Goal: Complete application form

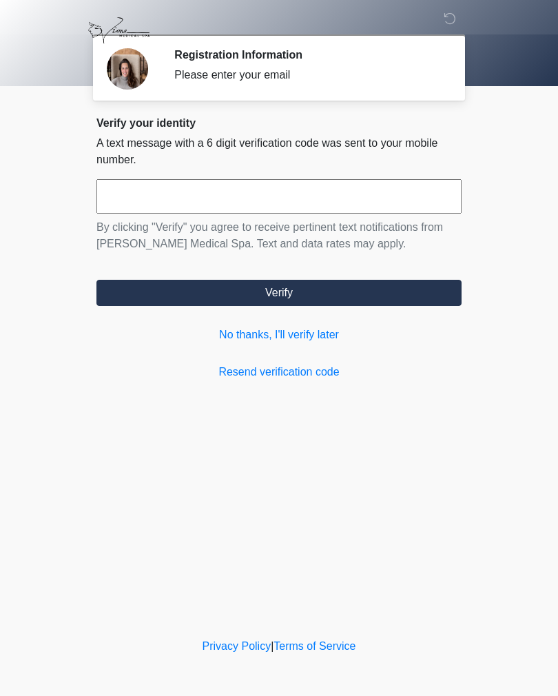
click at [145, 201] on input "text" at bounding box center [278, 196] width 365 height 34
type input "******"
click at [318, 291] on button "Verify" at bounding box center [278, 293] width 365 height 26
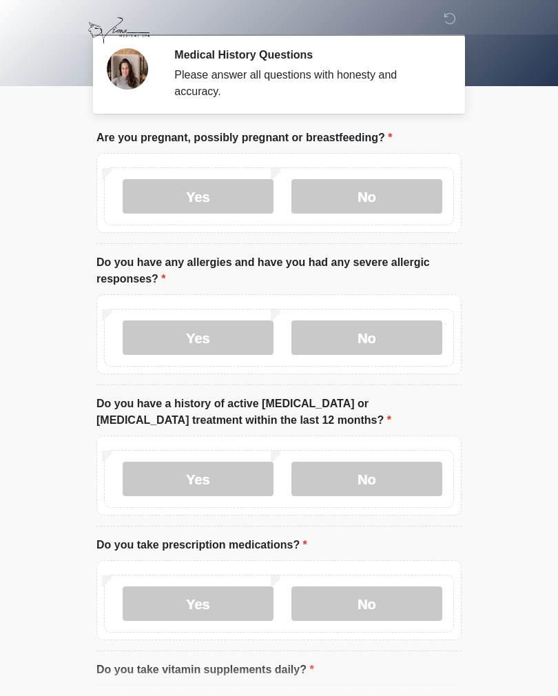
click at [387, 189] on label "No" at bounding box center [366, 196] width 151 height 34
click at [382, 336] on label "No" at bounding box center [366, 337] width 151 height 34
click at [382, 475] on label "No" at bounding box center [366, 479] width 151 height 34
click at [360, 606] on label "No" at bounding box center [366, 603] width 151 height 34
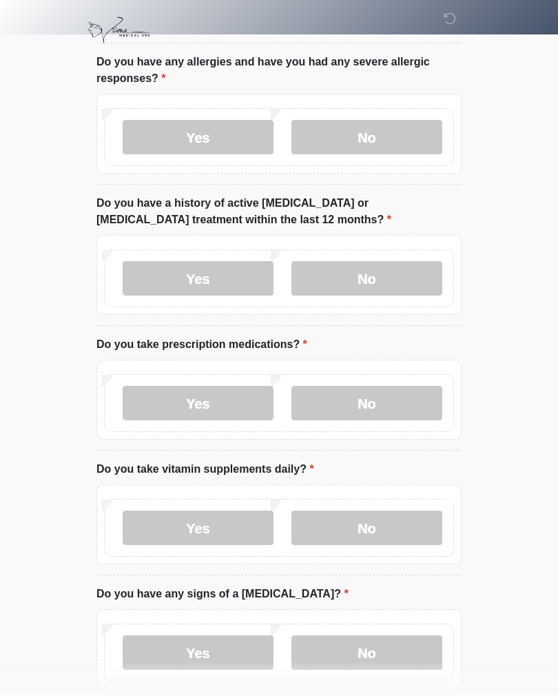
scroll to position [203, 0]
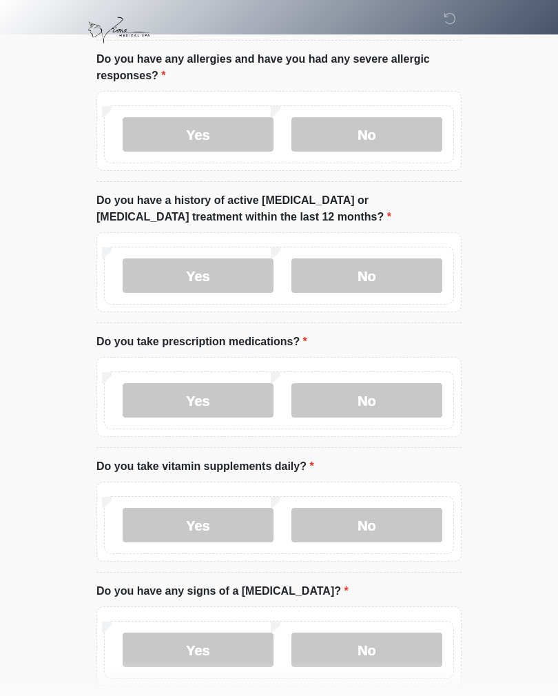
click at [388, 532] on label "No" at bounding box center [366, 525] width 151 height 34
click at [360, 651] on label "No" at bounding box center [366, 650] width 151 height 34
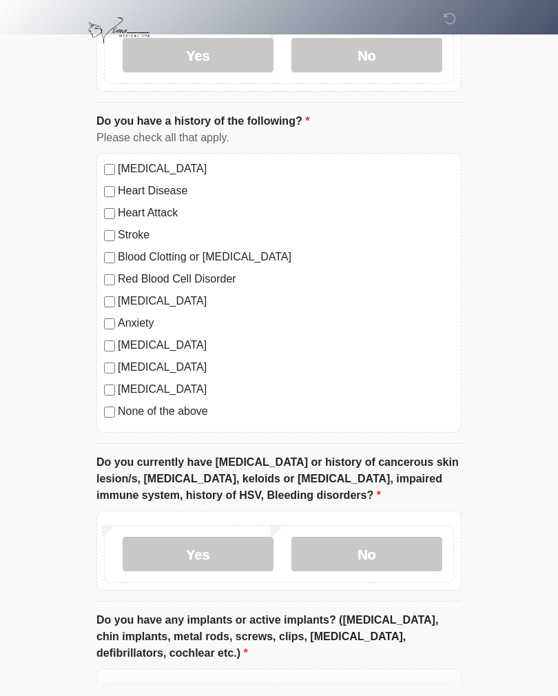
scroll to position [799, 0]
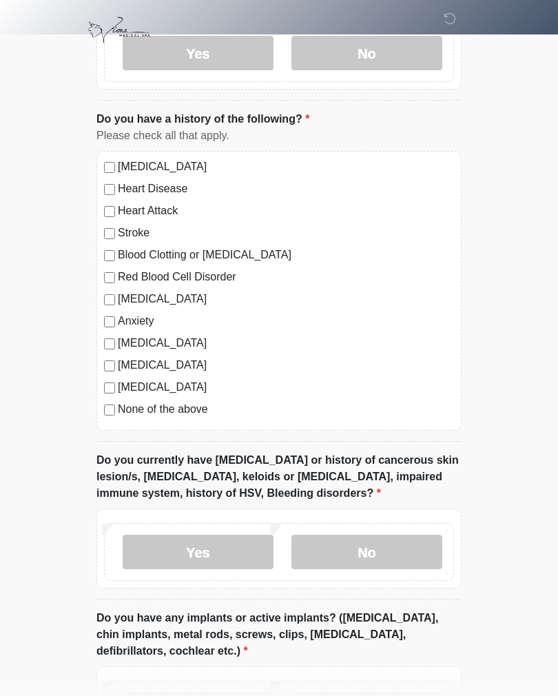
click at [390, 557] on label "No" at bounding box center [366, 552] width 151 height 34
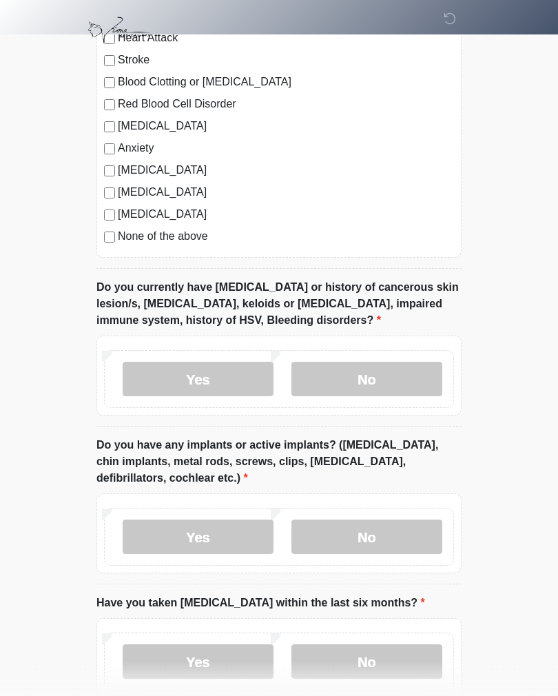
scroll to position [975, 0]
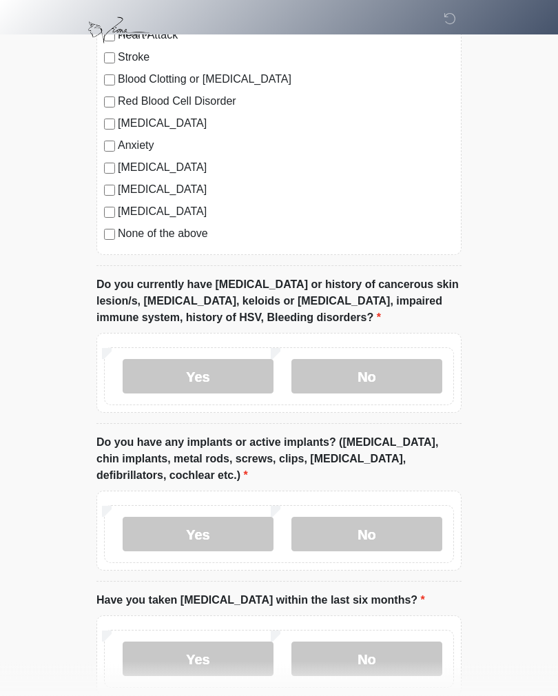
click at [379, 542] on label "No" at bounding box center [366, 534] width 151 height 34
click at [351, 654] on label "No" at bounding box center [366, 658] width 151 height 34
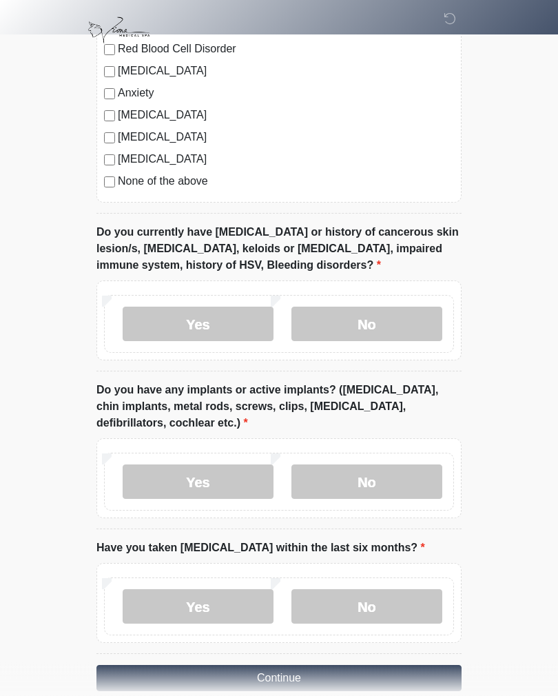
scroll to position [1073, 0]
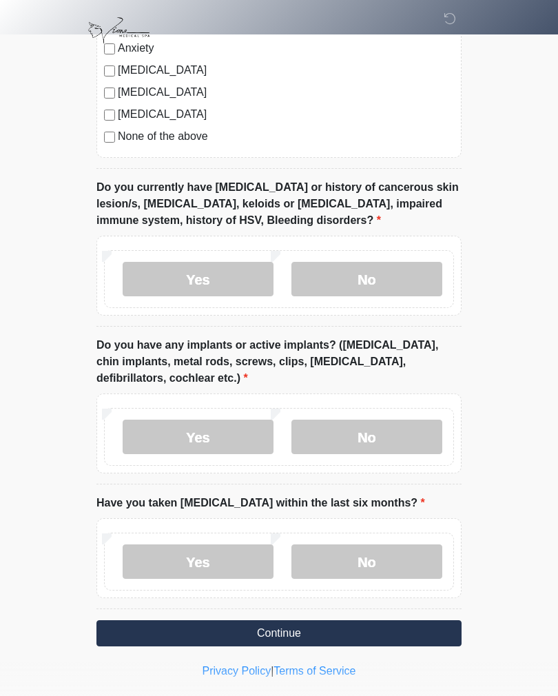
click at [298, 629] on button "Continue" at bounding box center [278, 633] width 365 height 26
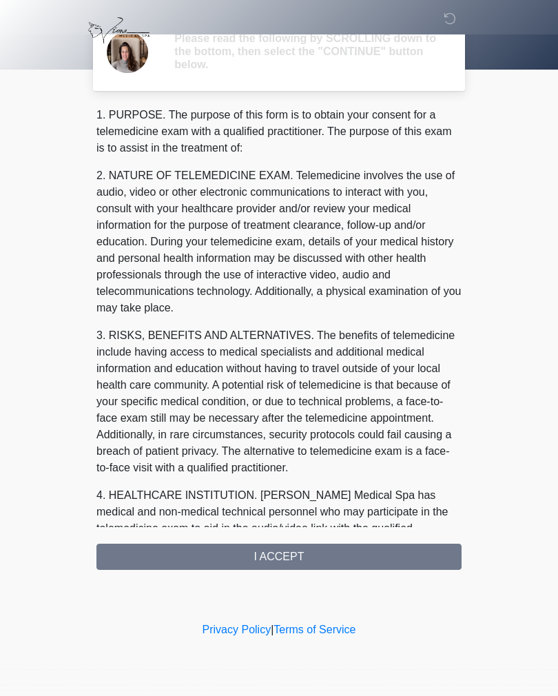
scroll to position [0, 0]
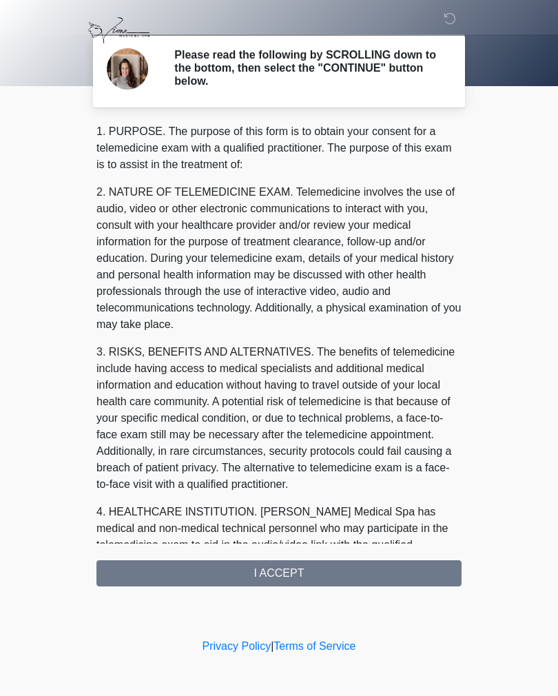
click at [327, 572] on div "1. PURPOSE. The purpose of this form is to obtain your consent for a telemedici…" at bounding box center [278, 354] width 365 height 463
click at [316, 570] on div "1. PURPOSE. The purpose of this form is to obtain your consent for a telemedici…" at bounding box center [278, 354] width 365 height 463
click at [297, 579] on div "1. PURPOSE. The purpose of this form is to obtain your consent for a telemedici…" at bounding box center [278, 354] width 365 height 463
click at [291, 564] on div "1. PURPOSE. The purpose of this form is to obtain your consent for a telemedici…" at bounding box center [278, 354] width 365 height 463
click at [286, 568] on div "1. PURPOSE. The purpose of this form is to obtain your consent for a telemedici…" at bounding box center [278, 354] width 365 height 463
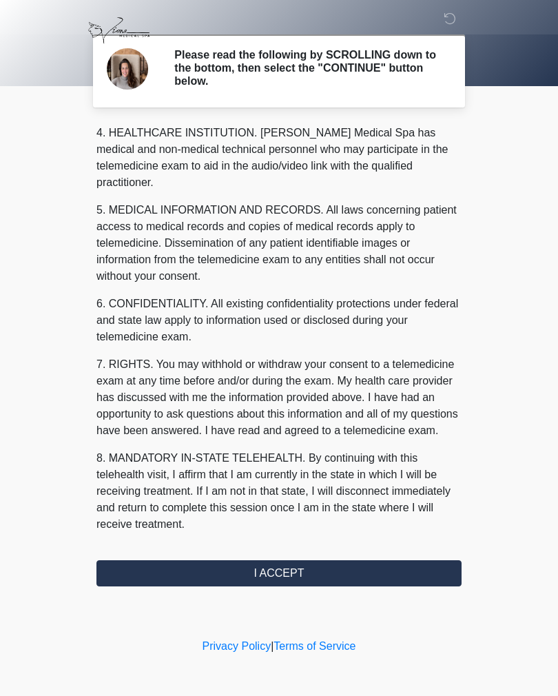
scroll to position [379, 0]
click at [305, 571] on button "I ACCEPT" at bounding box center [278, 573] width 365 height 26
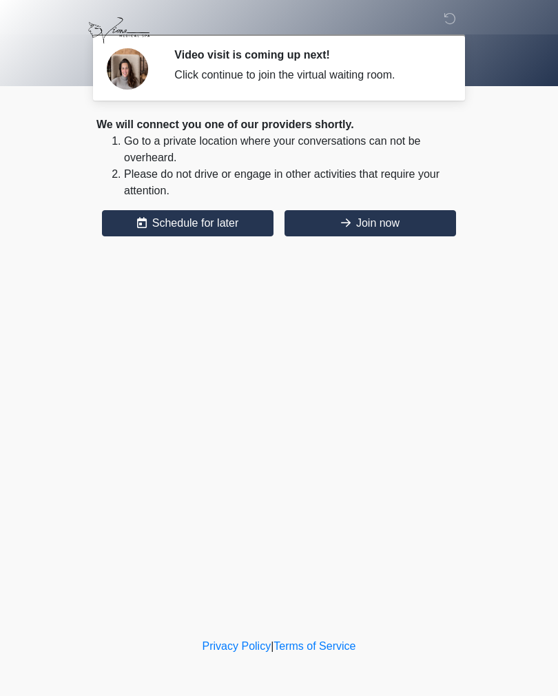
click at [402, 219] on button "Join now" at bounding box center [371, 223] width 172 height 26
click at [45, 579] on body "‎ ‎ Video visit is coming up next! Click continue to join the virtual waiting r…" at bounding box center [279, 348] width 558 height 696
